Goal: Information Seeking & Learning: Learn about a topic

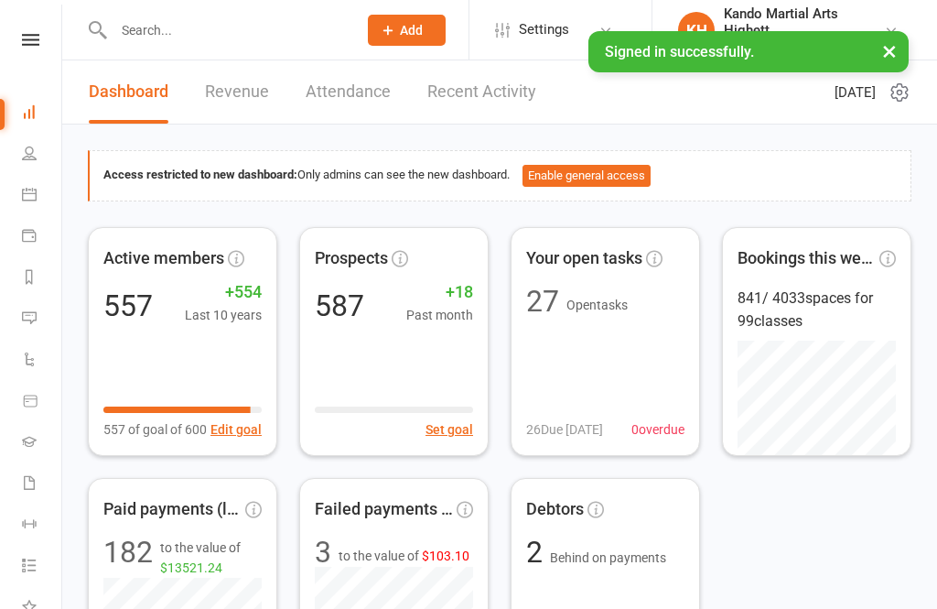
click at [36, 177] on link "Calendar" at bounding box center [42, 196] width 41 height 41
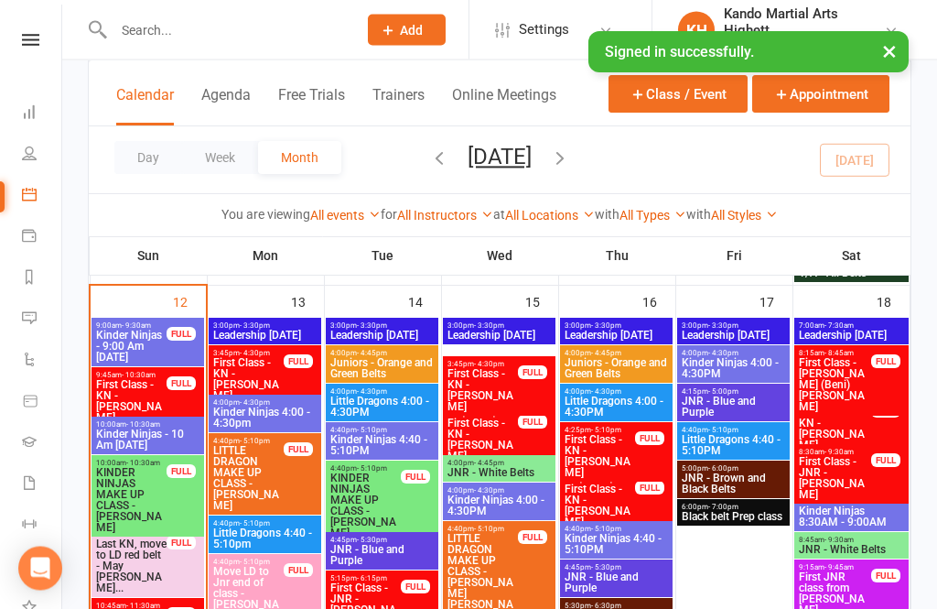
scroll to position [1413, 0]
click at [163, 407] on span "First Class - KN - [PERSON_NAME]" at bounding box center [131, 401] width 72 height 44
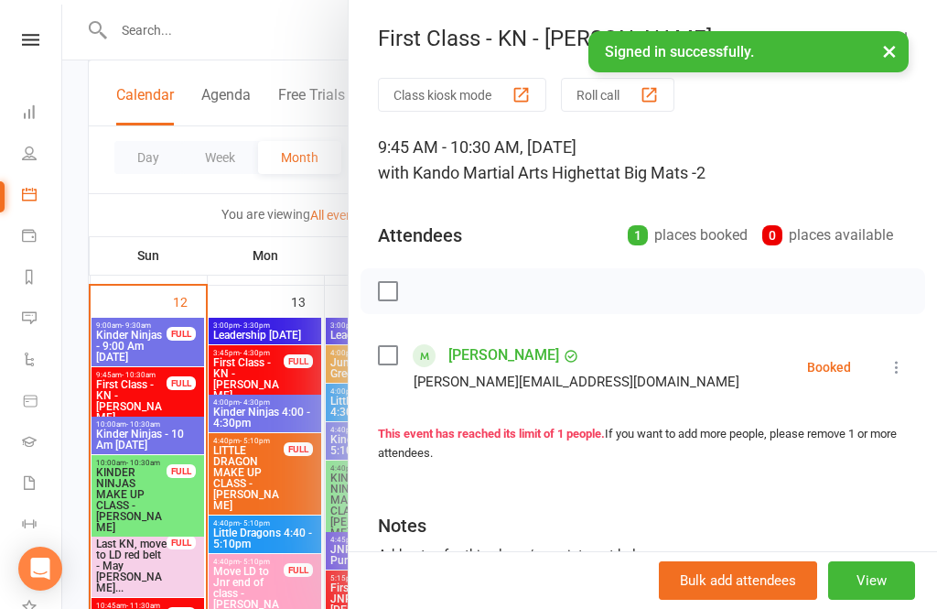
click at [497, 366] on link "[PERSON_NAME]" at bounding box center [504, 355] width 111 height 29
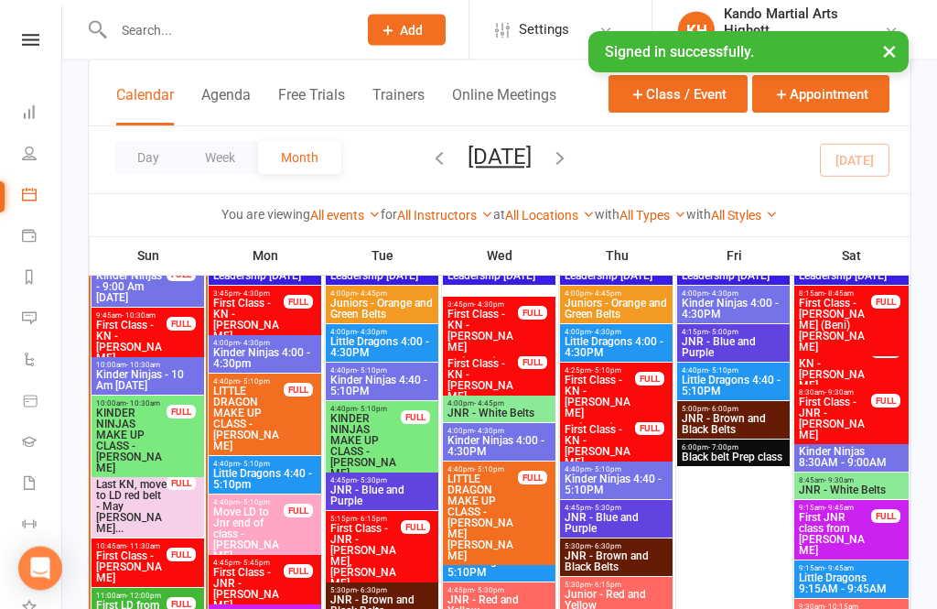
scroll to position [1476, 0]
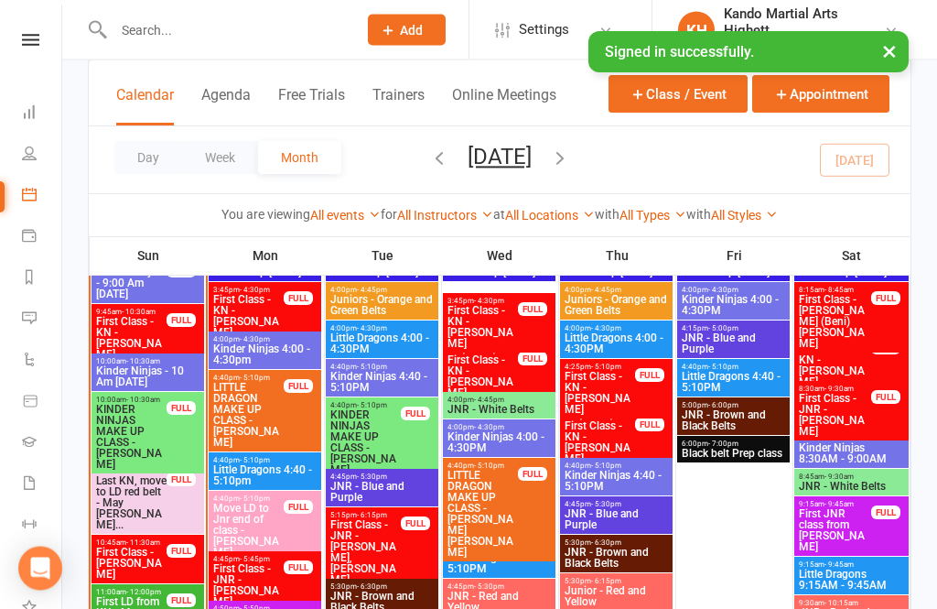
click at [143, 558] on span "First Class - [PERSON_NAME]" at bounding box center [131, 563] width 72 height 33
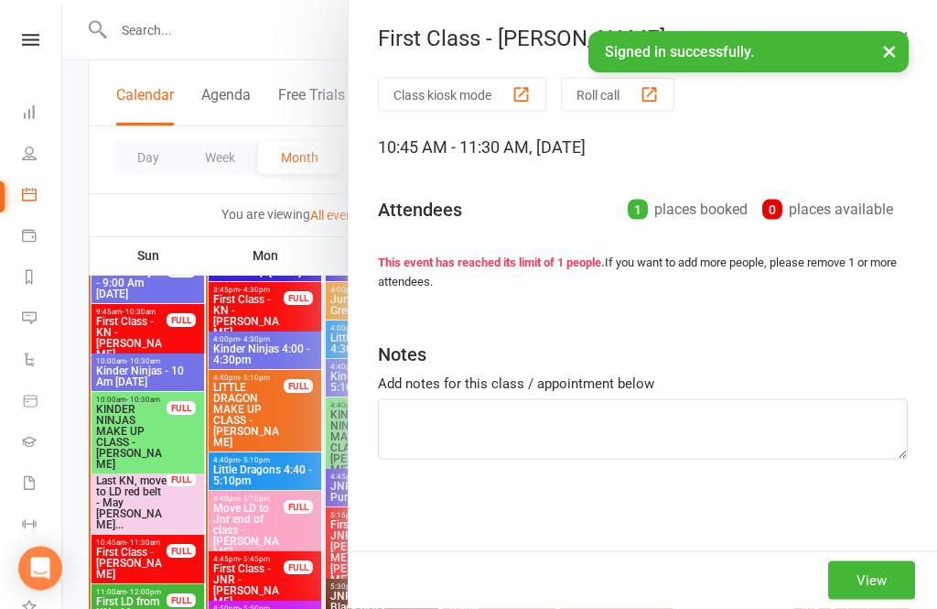
scroll to position [1477, 0]
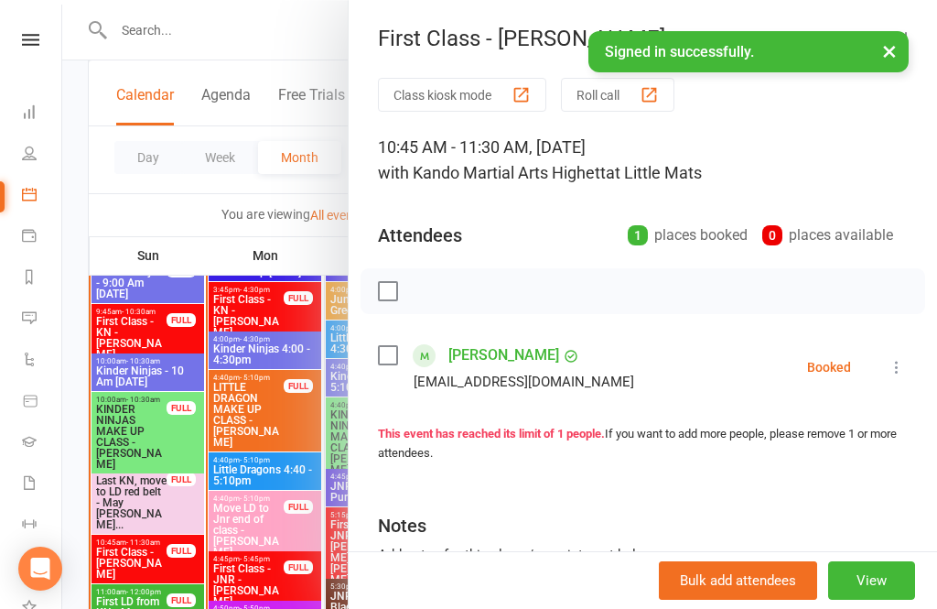
click at [500, 351] on link "[PERSON_NAME]" at bounding box center [504, 355] width 111 height 29
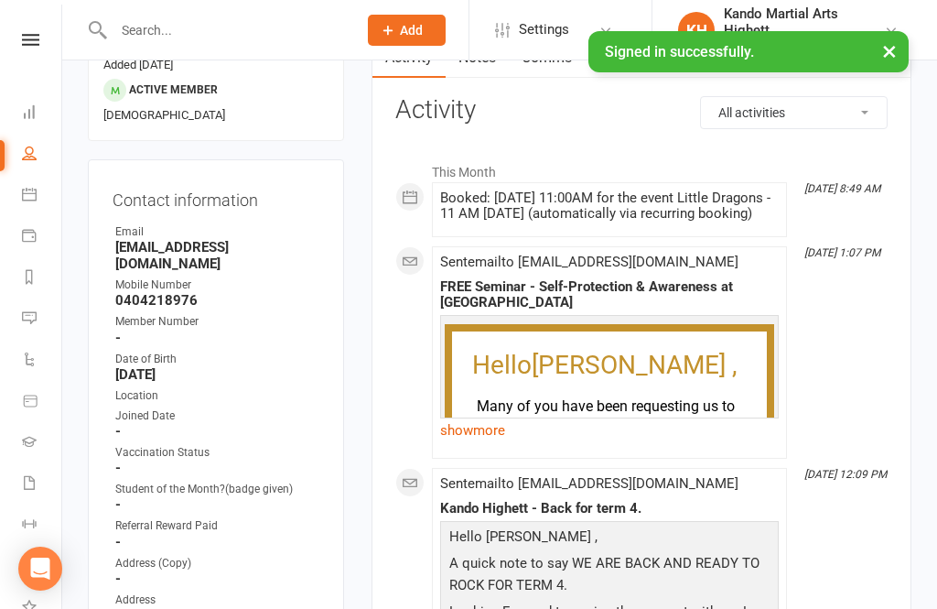
scroll to position [200, 0]
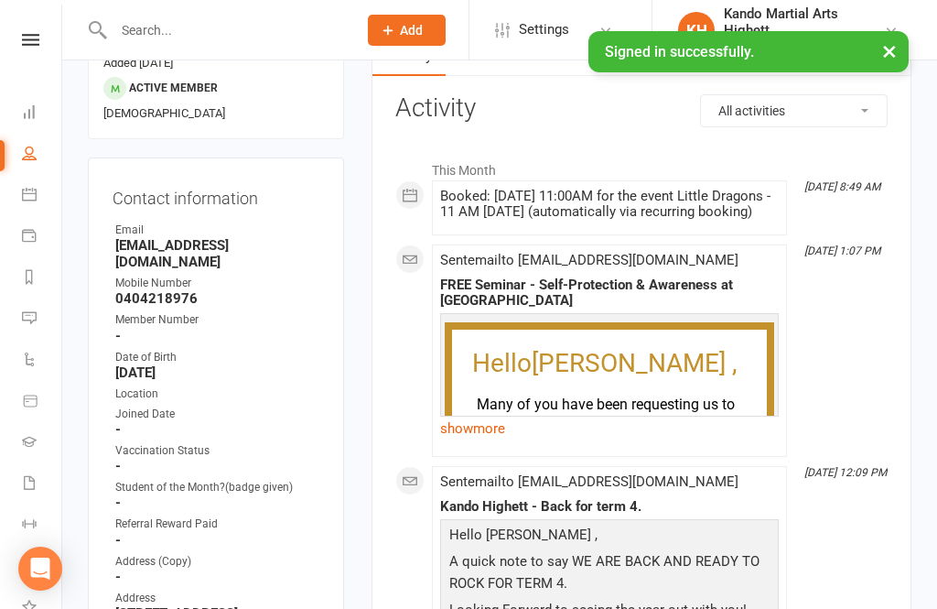
click at [26, 562] on icon at bounding box center [29, 564] width 15 height 15
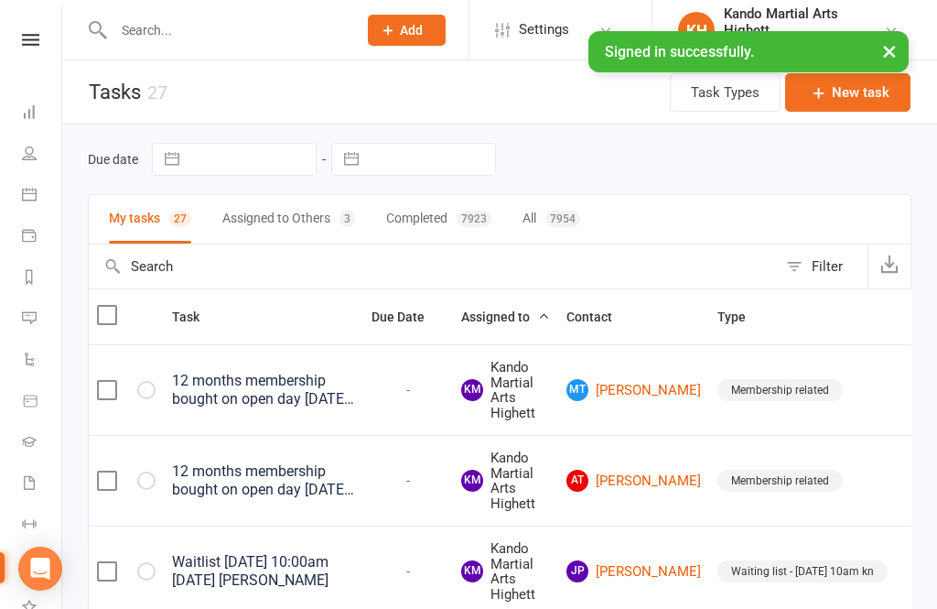
click at [830, 272] on div "Filter" at bounding box center [827, 266] width 31 height 22
select select "incomplete"
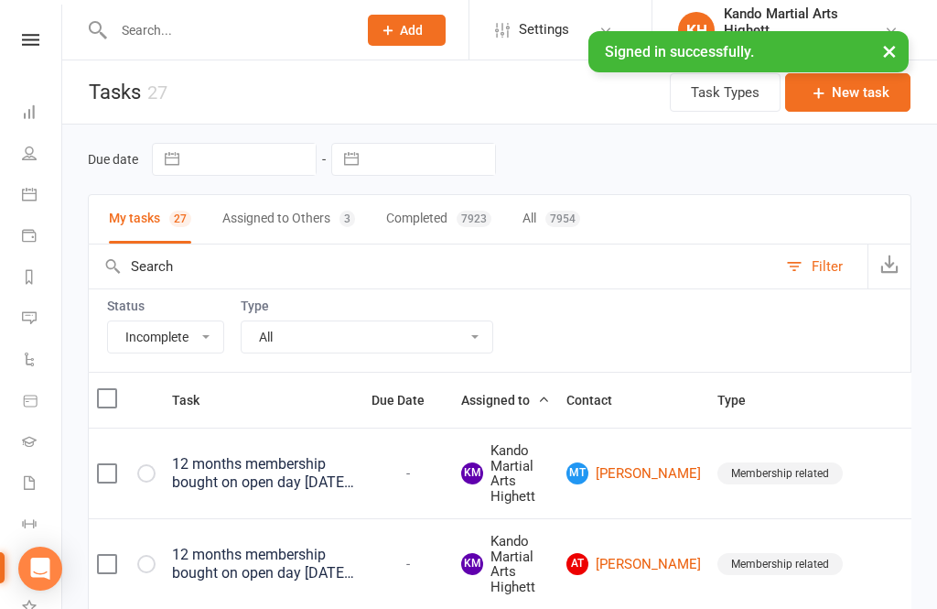
click at [588, 328] on div "Status All Incomplete Not Started In Progress Waiting Complete Type All Admin C…" at bounding box center [500, 329] width 824 height 83
click at [389, 321] on select "All Admin Cancellation Class transfer Courtesy call Create welcome card E-mail …" at bounding box center [367, 336] width 251 height 31
click at [407, 327] on select "All Admin Cancellation Class transfer Courtesy call Create welcome card E-mail …" at bounding box center [367, 336] width 251 height 31
select select "23096"
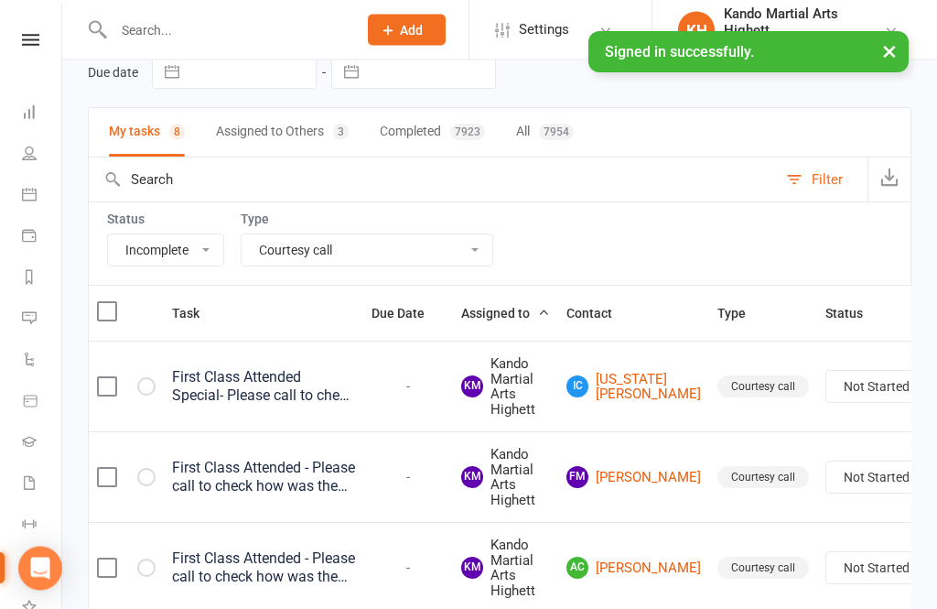
scroll to position [88, 0]
click at [24, 145] on link "People" at bounding box center [42, 155] width 41 height 41
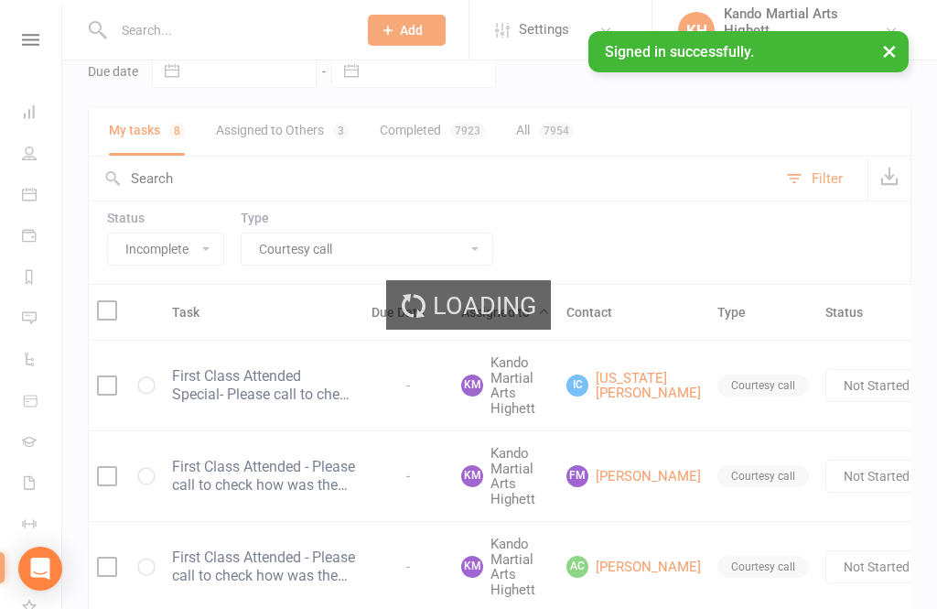
select select "100"
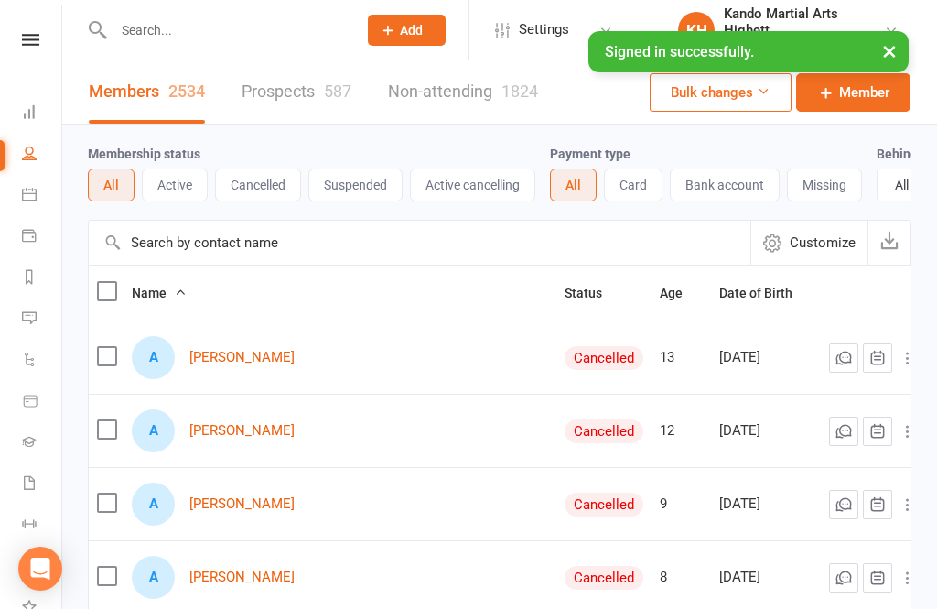
click at [197, 240] on input "text" at bounding box center [420, 243] width 662 height 44
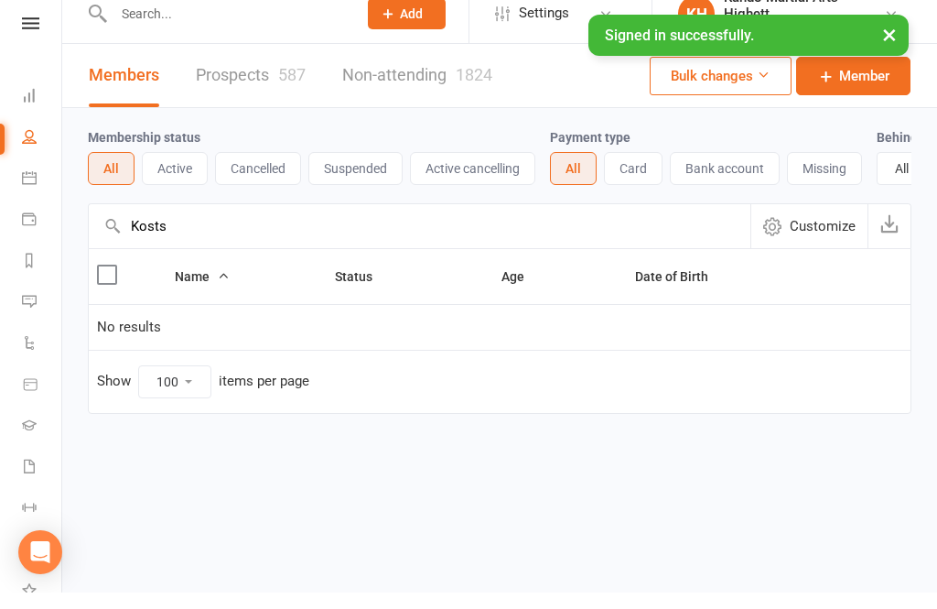
type input "[PERSON_NAME]"
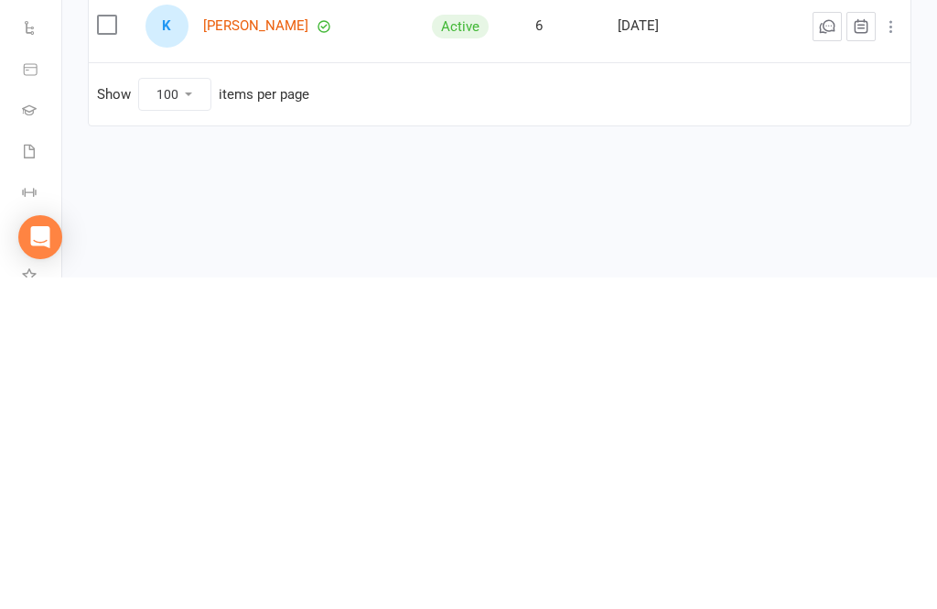
click at [243, 350] on link "[PERSON_NAME]" at bounding box center [255, 358] width 105 height 16
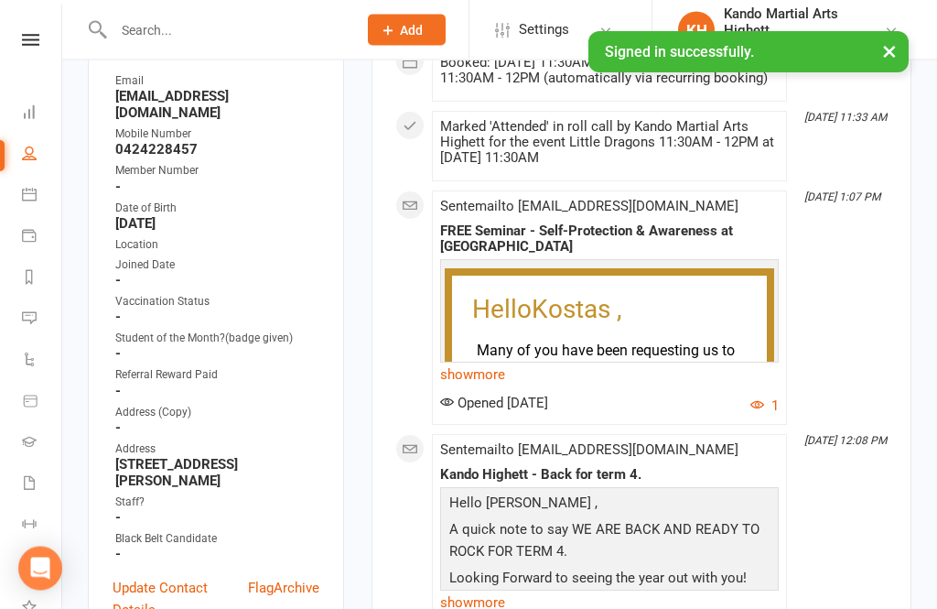
scroll to position [354, 0]
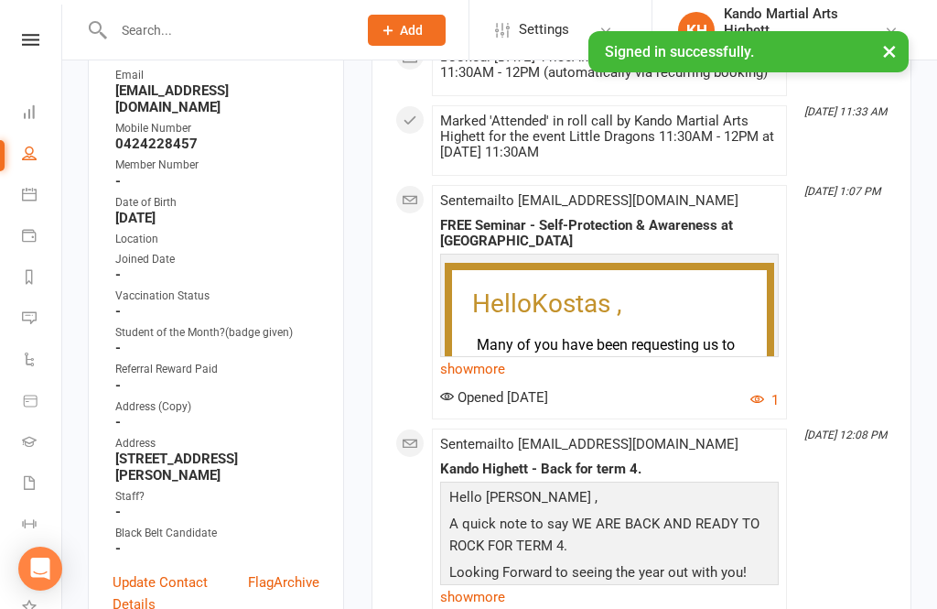
click at [29, 222] on link "Payments" at bounding box center [42, 237] width 41 height 41
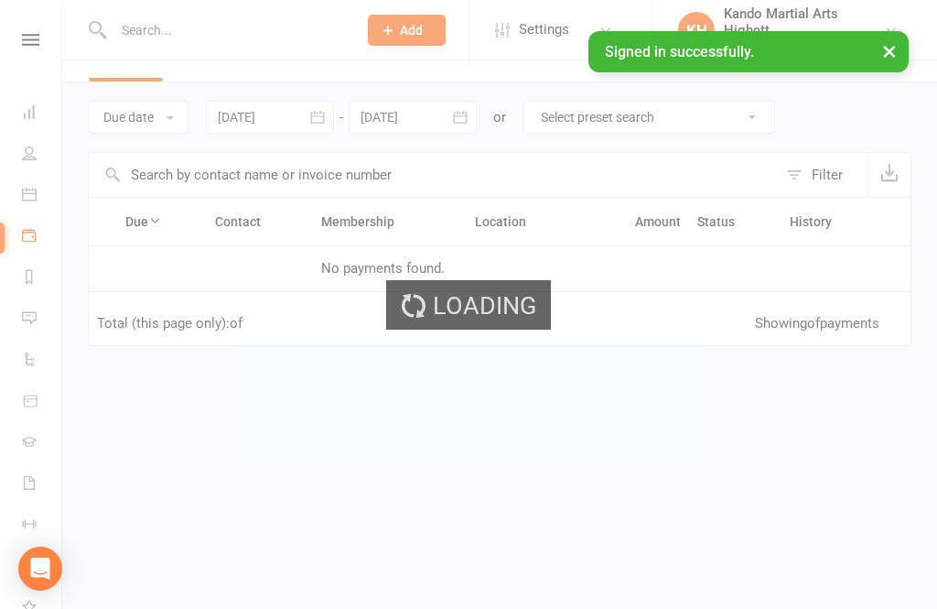
click at [27, 524] on div "Loading" at bounding box center [468, 304] width 937 height 609
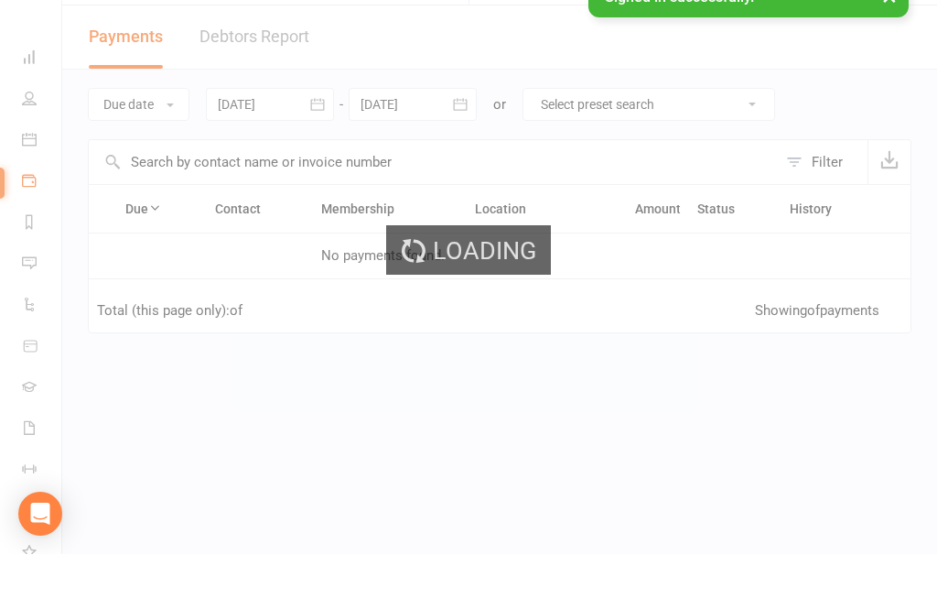
scroll to position [56, 0]
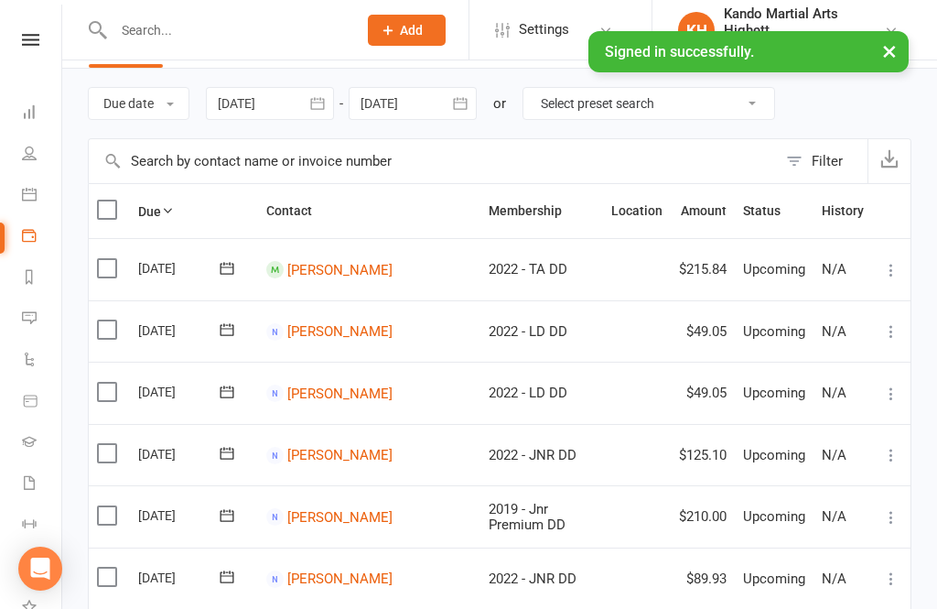
click at [24, 186] on link "Calendar" at bounding box center [42, 196] width 41 height 41
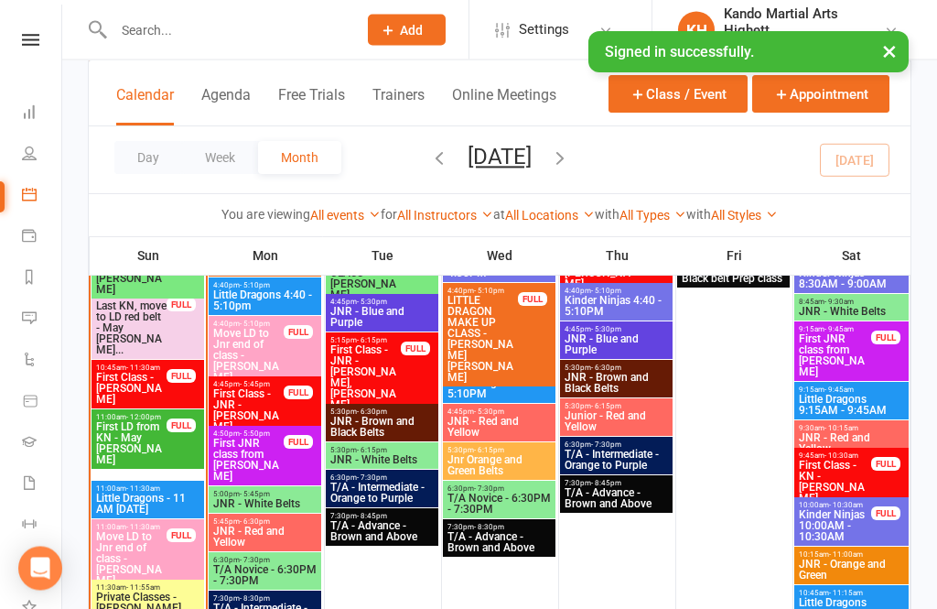
click at [142, 604] on span "Private Classes - [PERSON_NAME] [PERSON_NAME]..." at bounding box center [147, 608] width 105 height 33
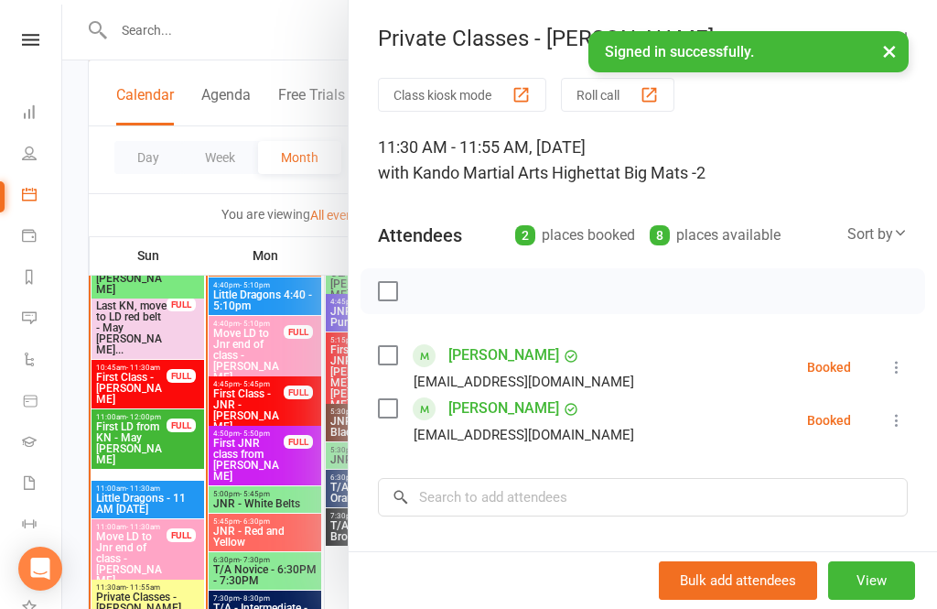
click at [894, 375] on icon at bounding box center [897, 367] width 18 height 18
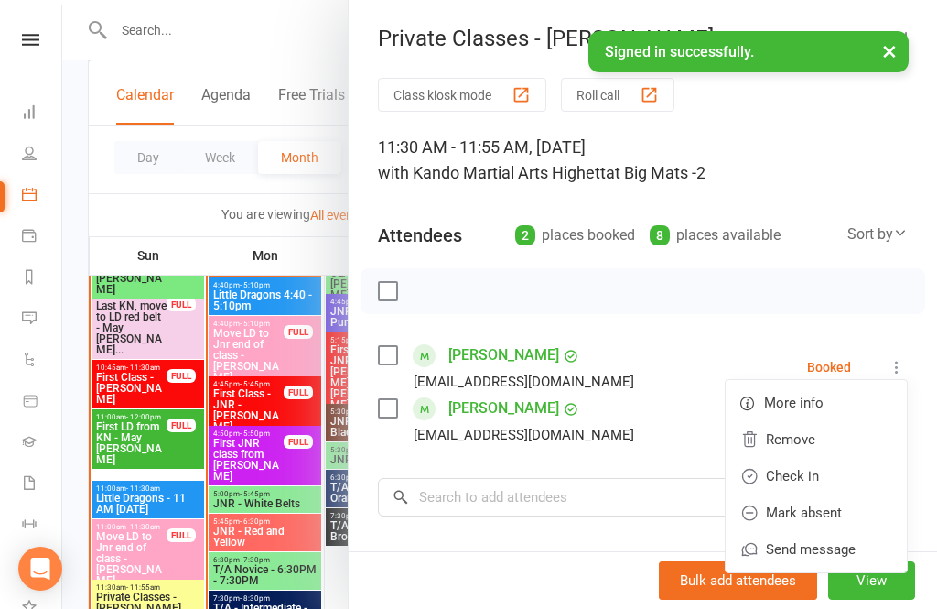
click at [894, 375] on icon at bounding box center [897, 367] width 18 height 18
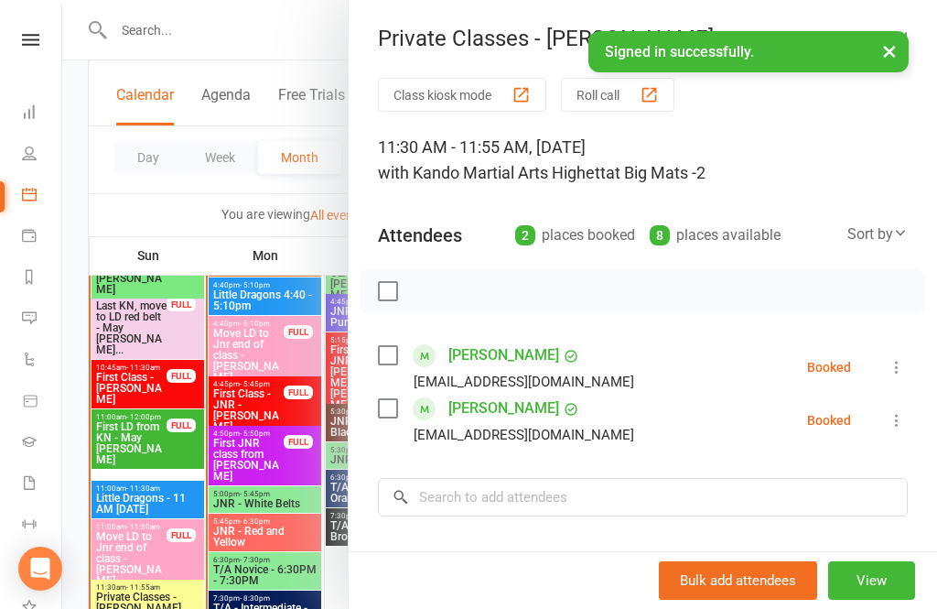
click at [204, 211] on div at bounding box center [499, 304] width 875 height 609
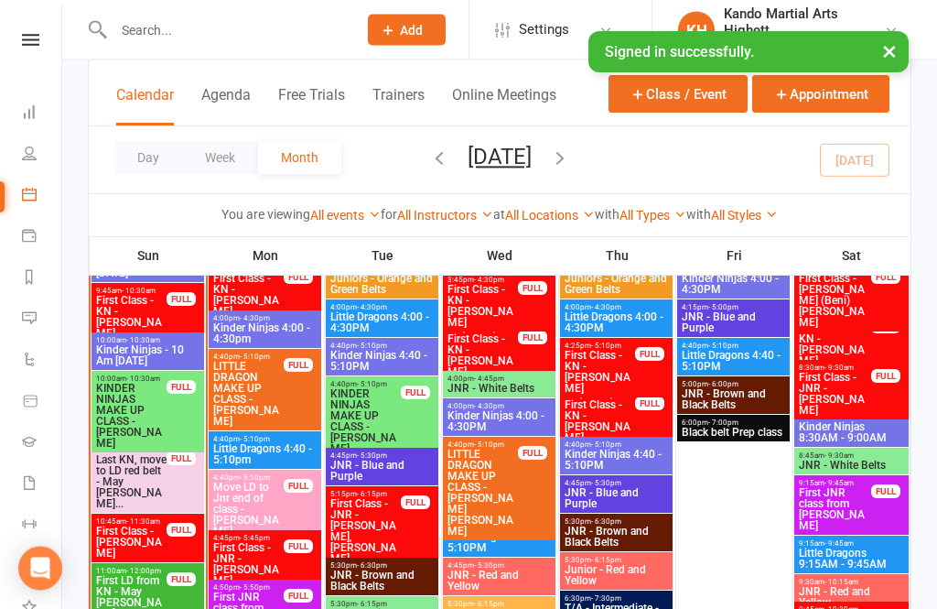
scroll to position [1494, 0]
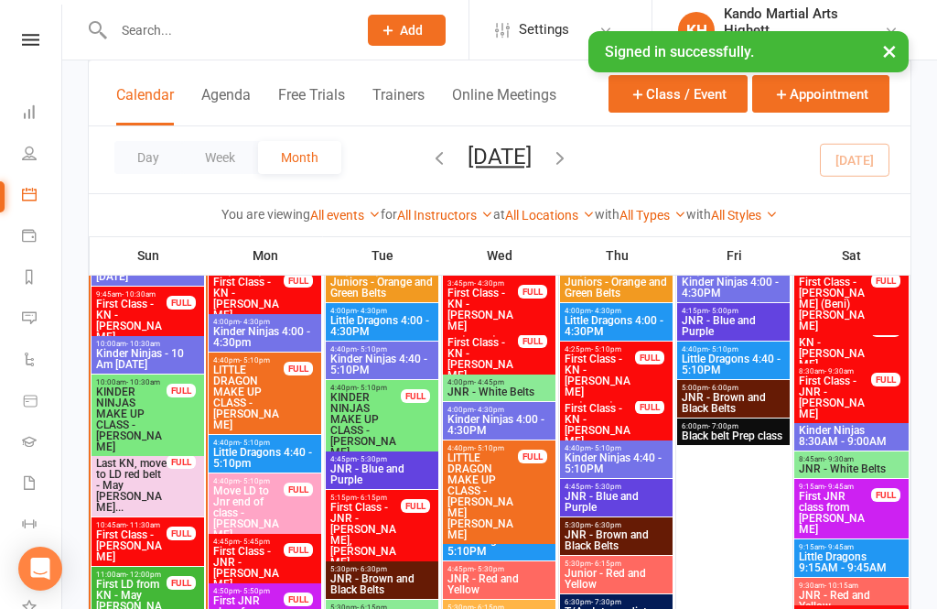
click at [515, 545] on span "Little Dragons 4:40 - 5:10PM" at bounding box center [499, 546] width 105 height 22
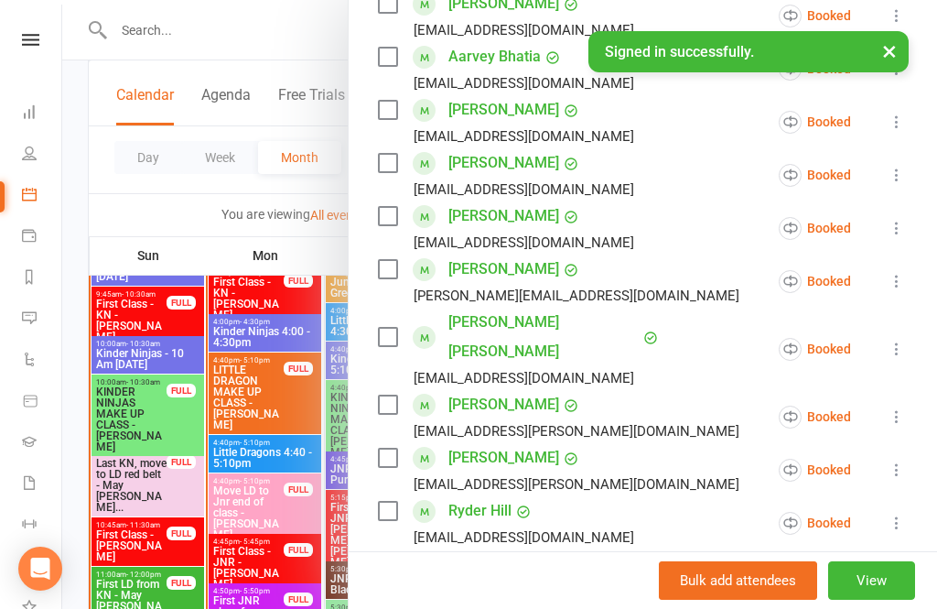
scroll to position [278, 0]
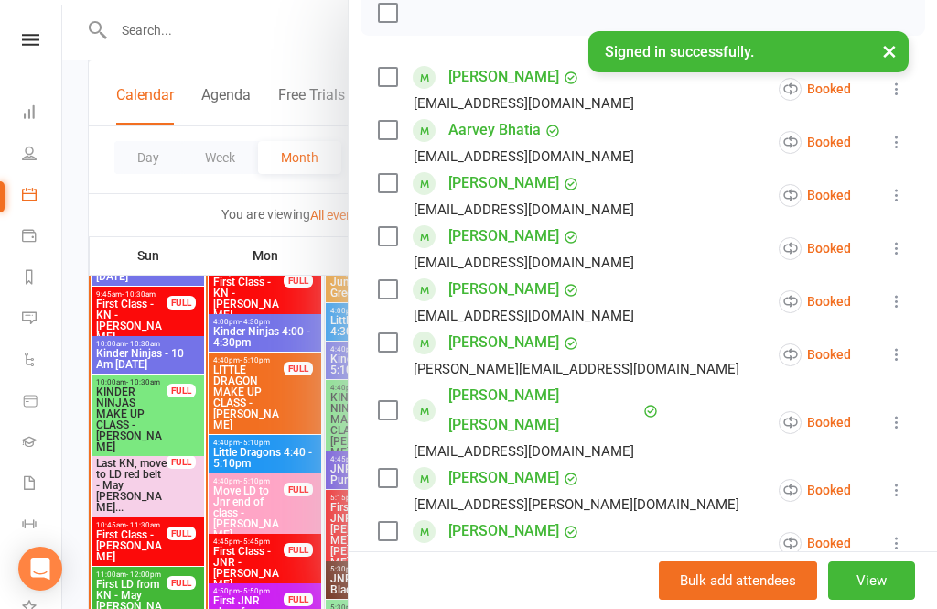
click at [198, 330] on div at bounding box center [499, 304] width 875 height 609
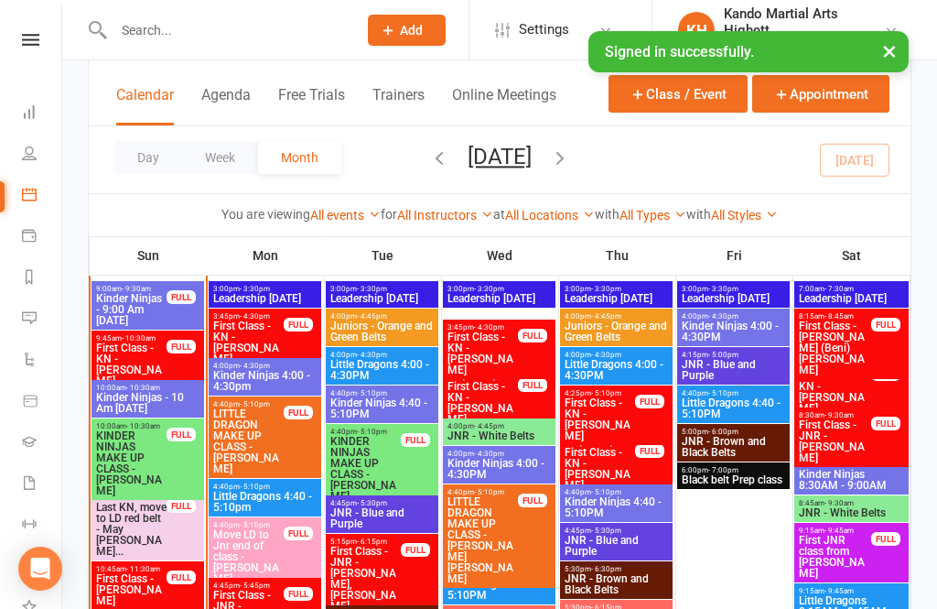
scroll to position [1447, 0]
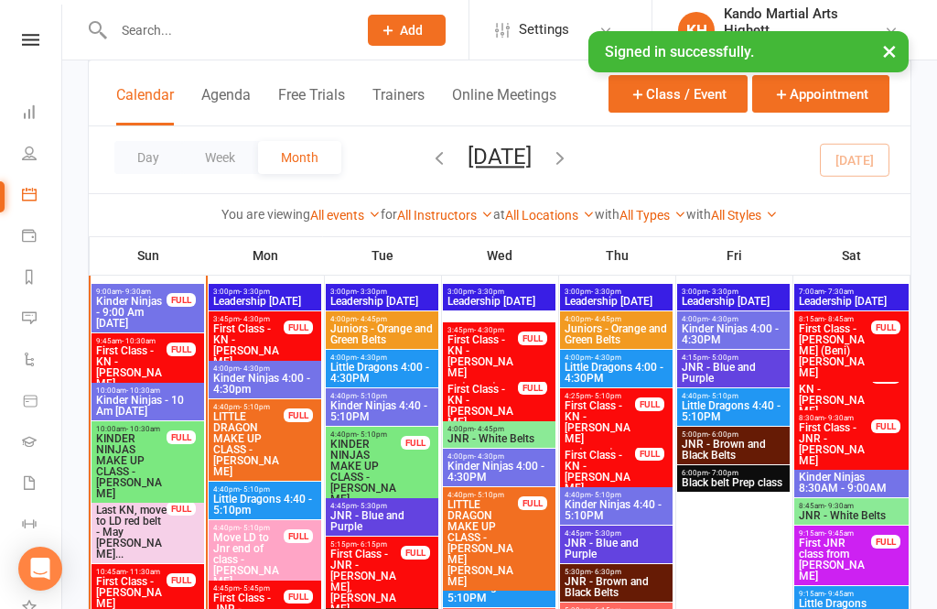
click at [762, 400] on span "Little Dragons 4:40 - 5:10PM" at bounding box center [733, 411] width 105 height 22
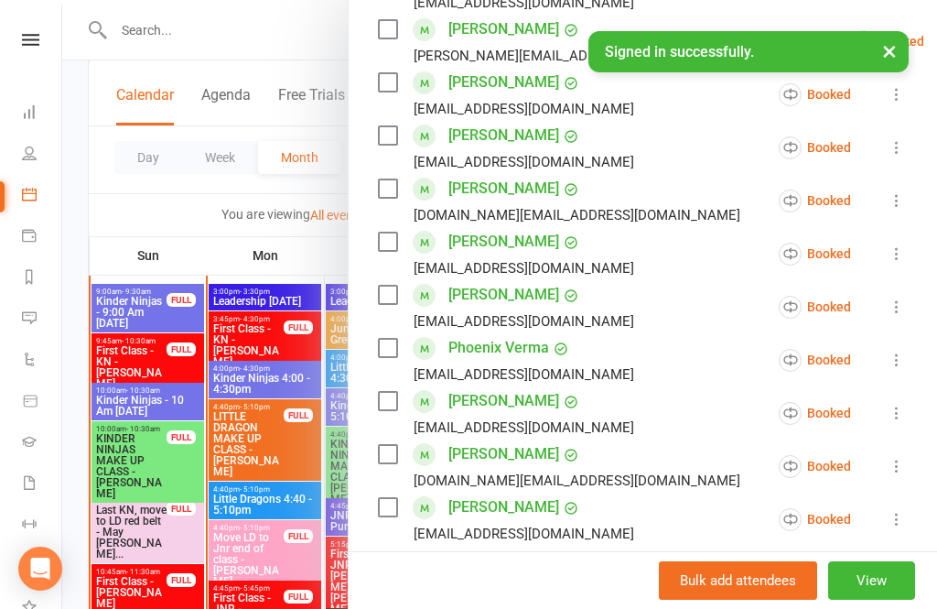
scroll to position [537, 0]
click at [214, 525] on div at bounding box center [499, 304] width 875 height 609
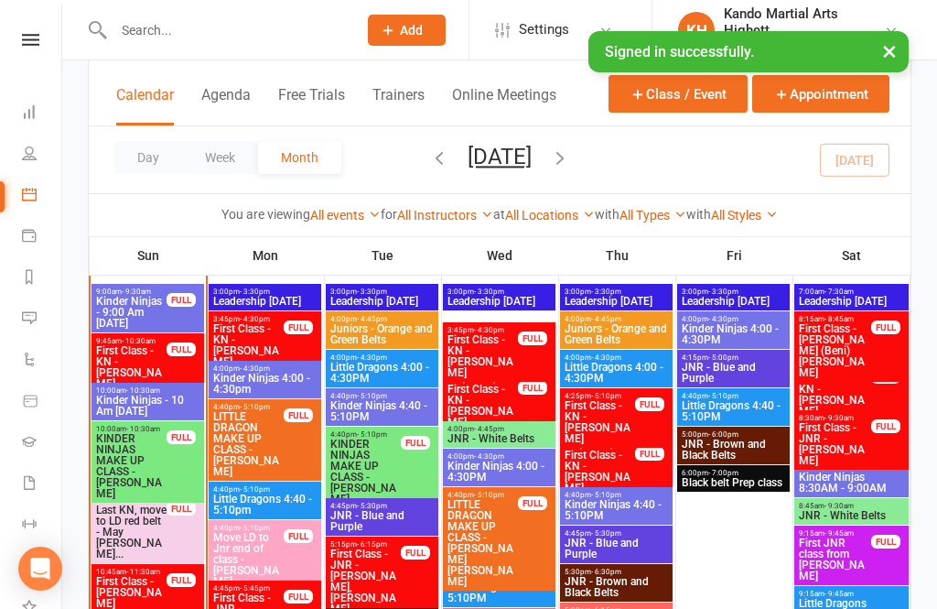
click at [222, 40] on input "text" at bounding box center [226, 30] width 236 height 26
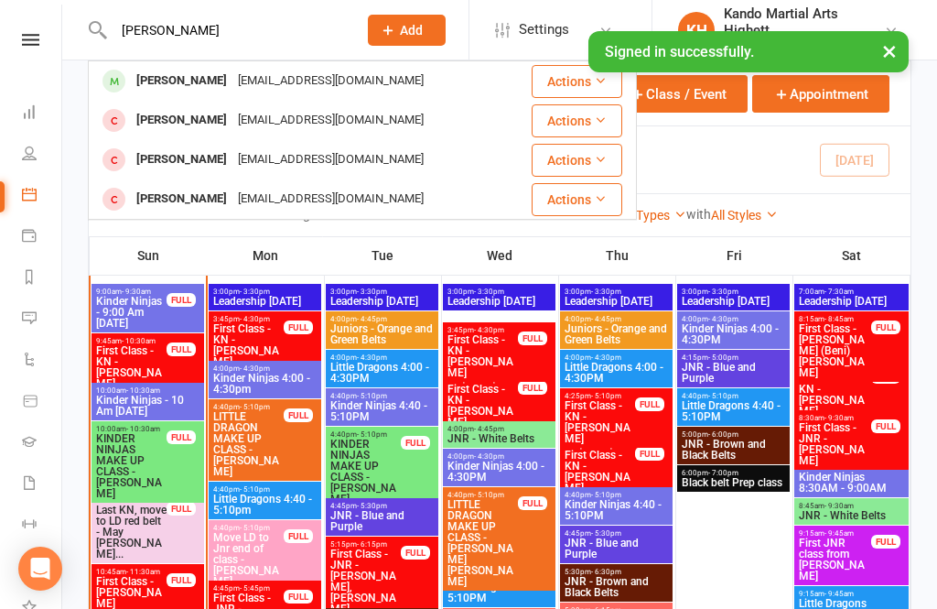
type input "[PERSON_NAME]"
click at [233, 85] on div "[EMAIL_ADDRESS][DOMAIN_NAME]" at bounding box center [331, 81] width 197 height 27
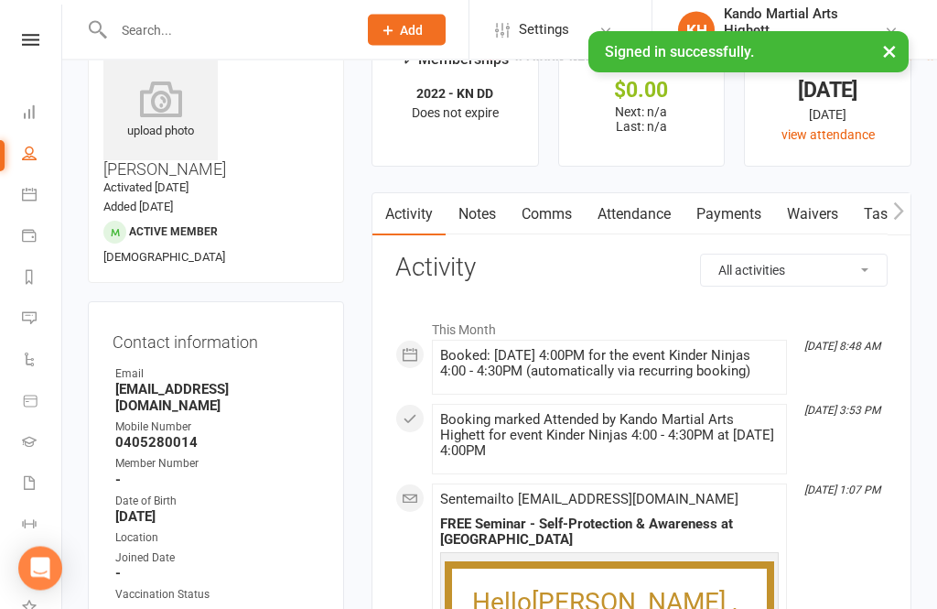
scroll to position [59, 0]
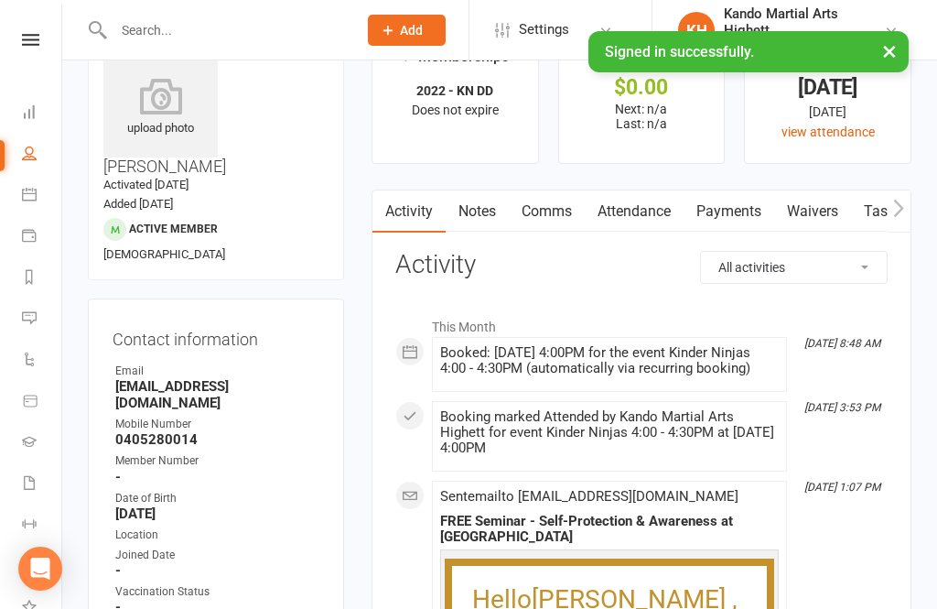
click at [653, 197] on link "Attendance" at bounding box center [634, 211] width 99 height 42
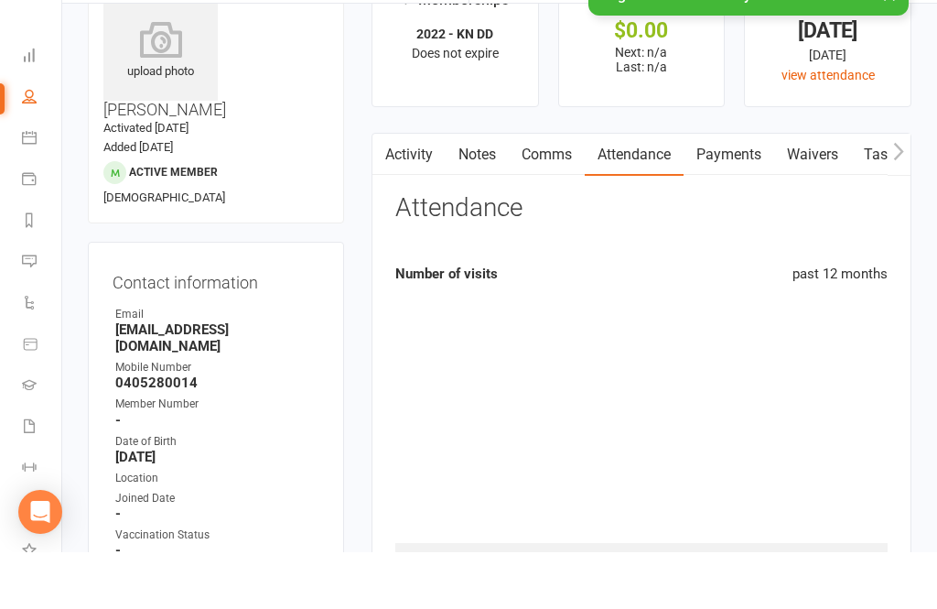
scroll to position [117, 0]
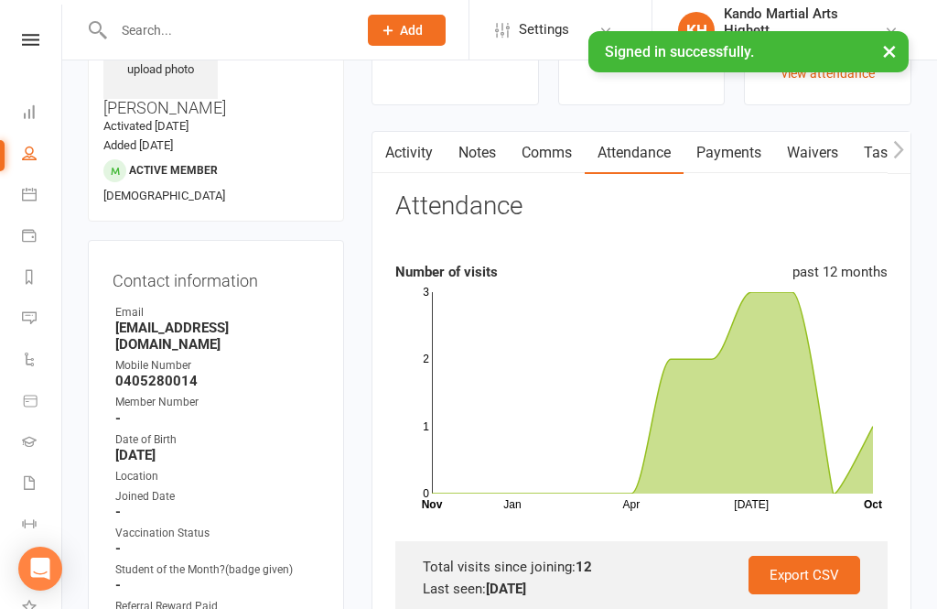
click at [418, 164] on link "Activity" at bounding box center [409, 153] width 73 height 42
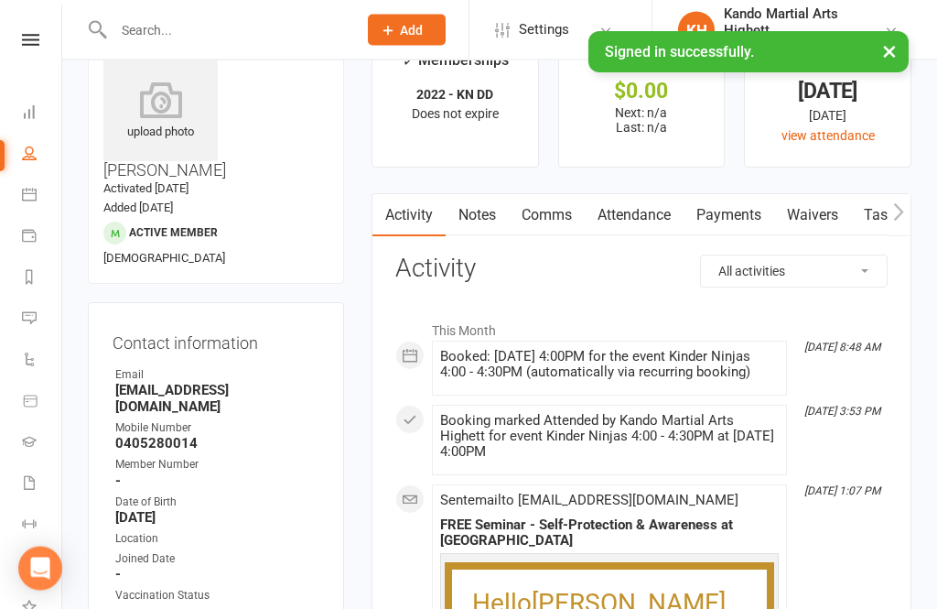
scroll to position [44, 0]
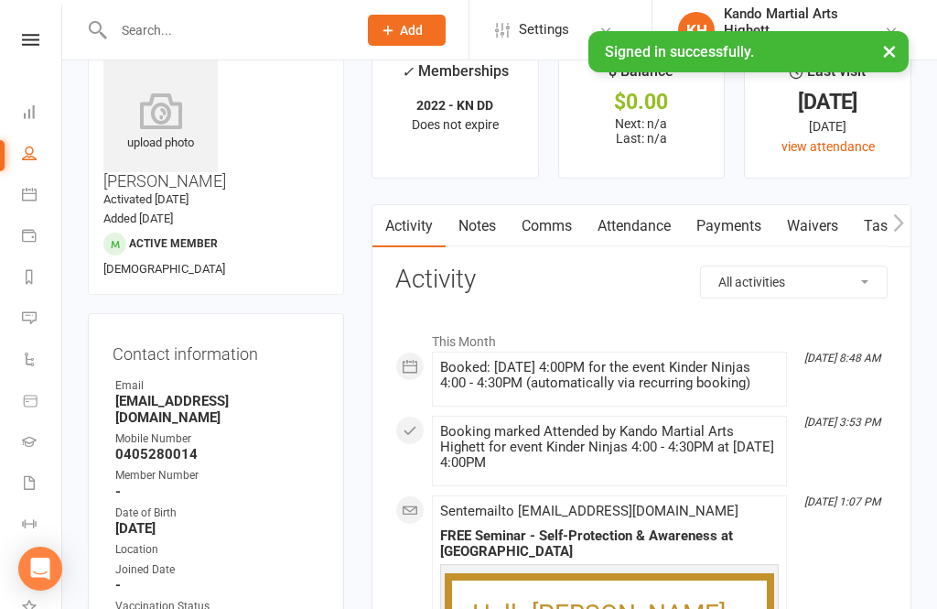
click at [37, 194] on link "Calendar" at bounding box center [42, 196] width 41 height 41
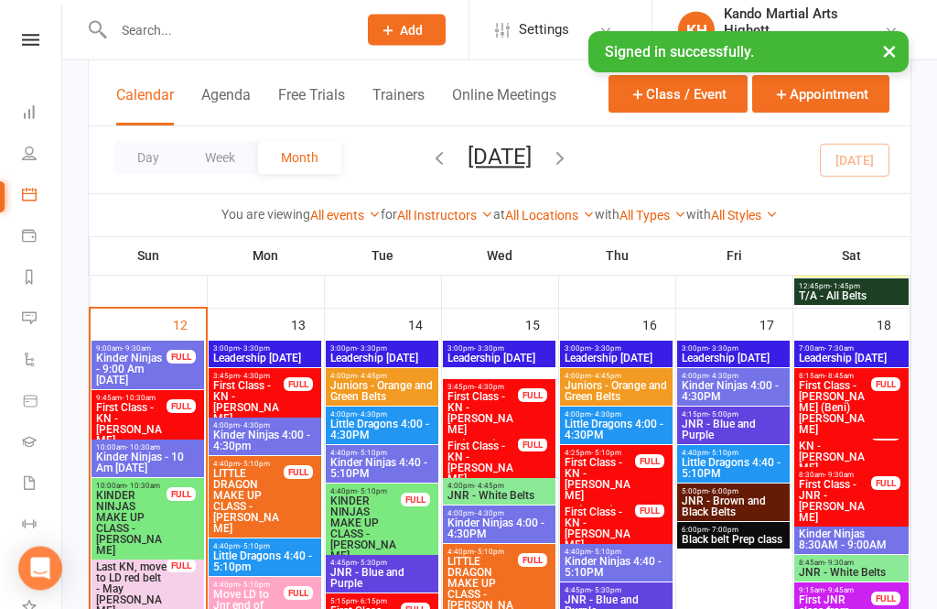
scroll to position [1415, 0]
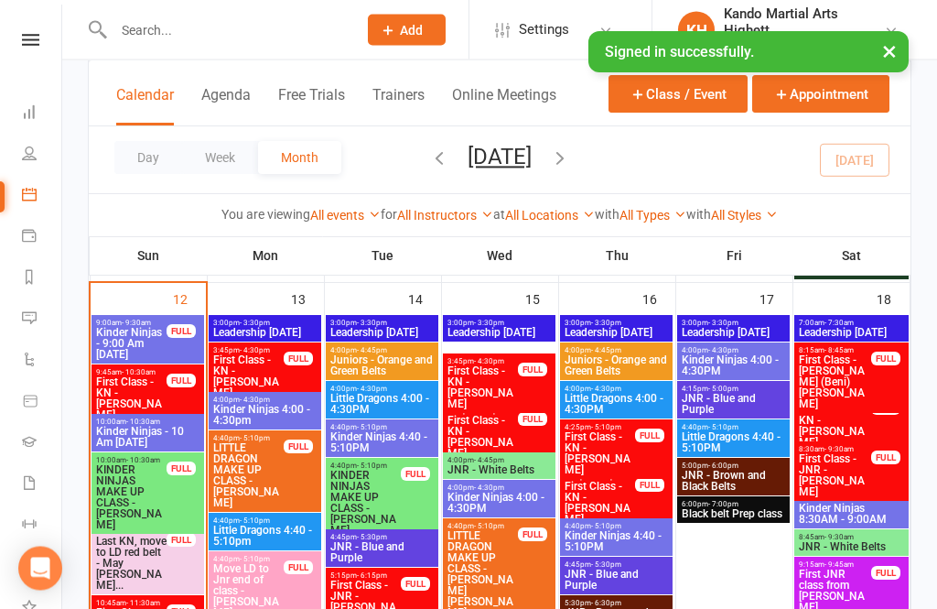
click at [762, 364] on span "Kinder Ninjas 4:00 - 4:30PM" at bounding box center [733, 366] width 105 height 22
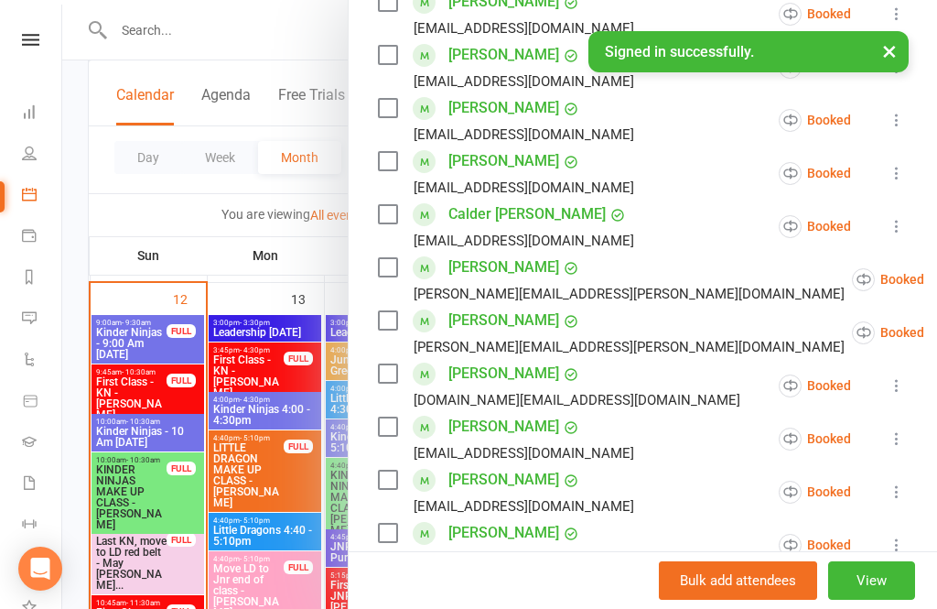
scroll to position [466, 0]
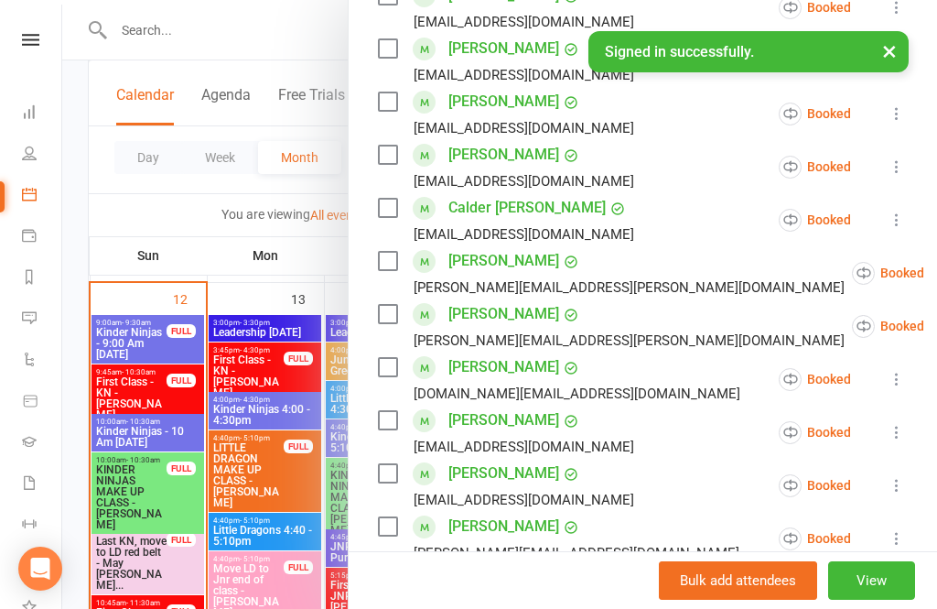
click at [189, 540] on div at bounding box center [499, 304] width 875 height 609
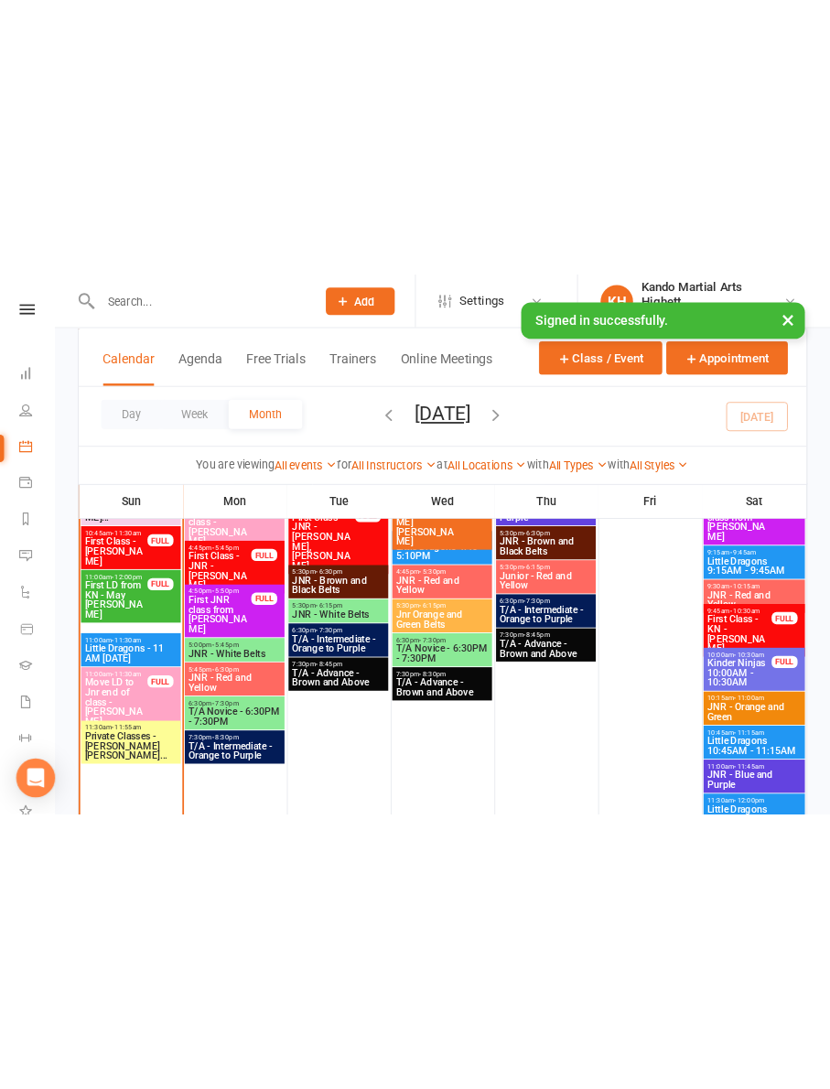
scroll to position [1734, 0]
